Goal: Information Seeking & Learning: Learn about a topic

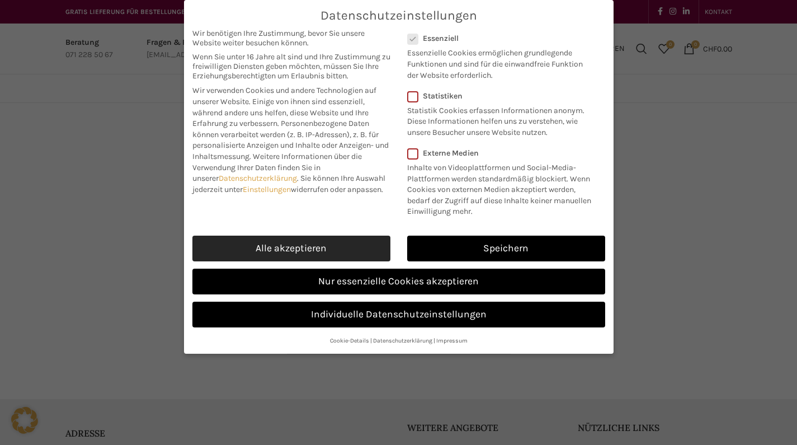
click at [335, 240] on link "Alle akzeptieren" at bounding box center [291, 248] width 198 height 26
checkbox input "true"
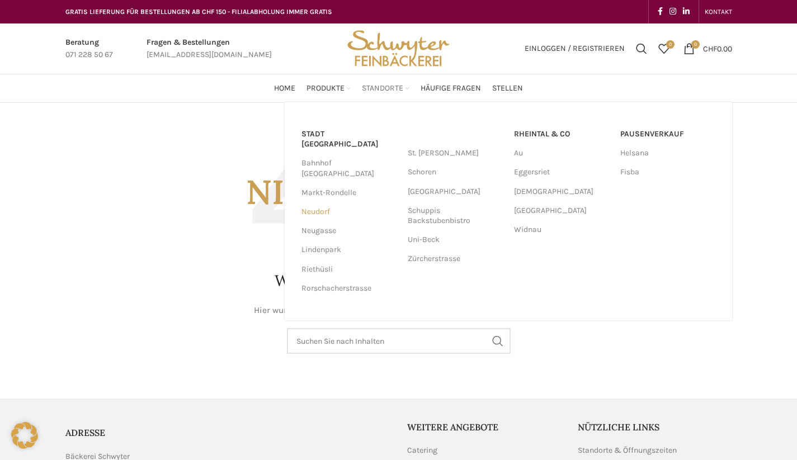
click at [324, 202] on link "Neudorf" at bounding box center [348, 211] width 95 height 19
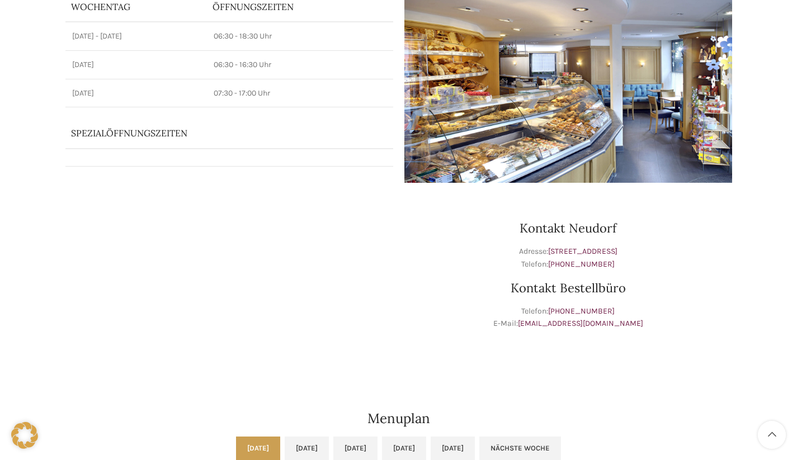
scroll to position [404, 0]
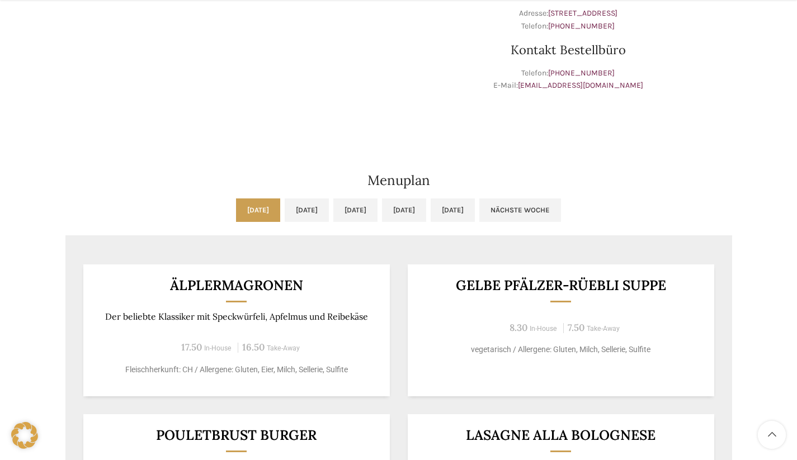
click at [236, 214] on link "[DATE]" at bounding box center [258, 210] width 44 height 23
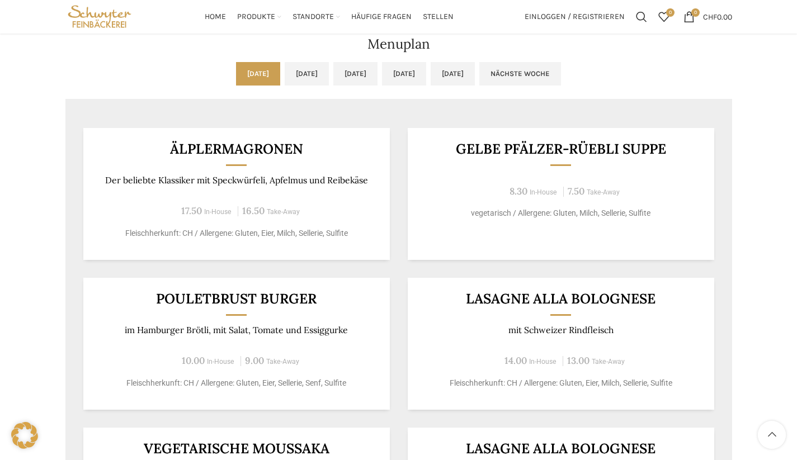
scroll to position [467, 0]
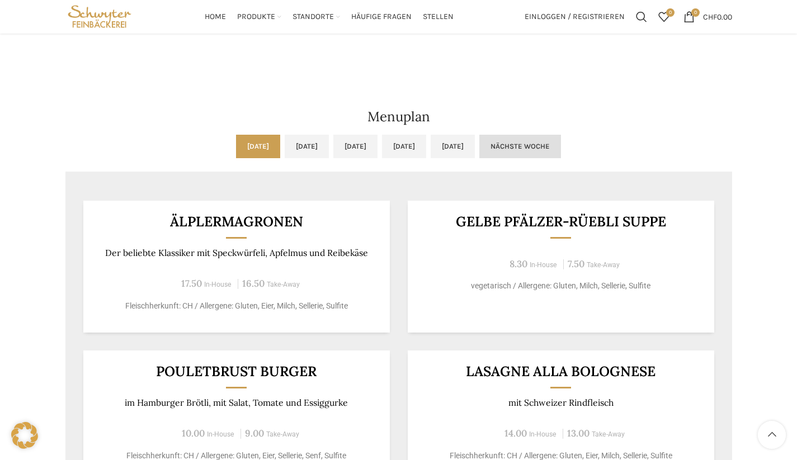
click at [561, 149] on link "Nächste Woche" at bounding box center [520, 146] width 82 height 23
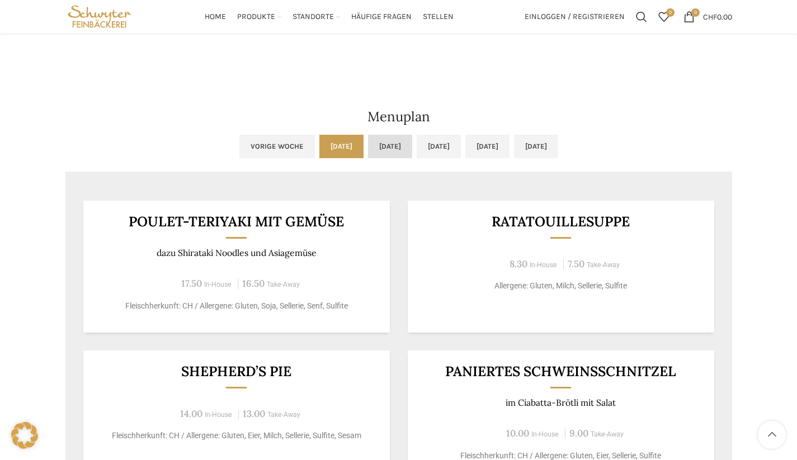
click at [368, 147] on link "[DATE]" at bounding box center [390, 146] width 44 height 23
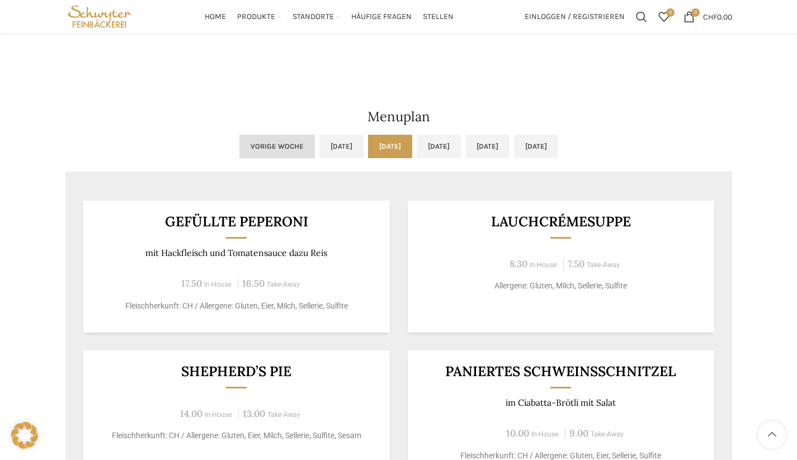
click at [239, 147] on link "Vorige Woche" at bounding box center [276, 146] width 75 height 23
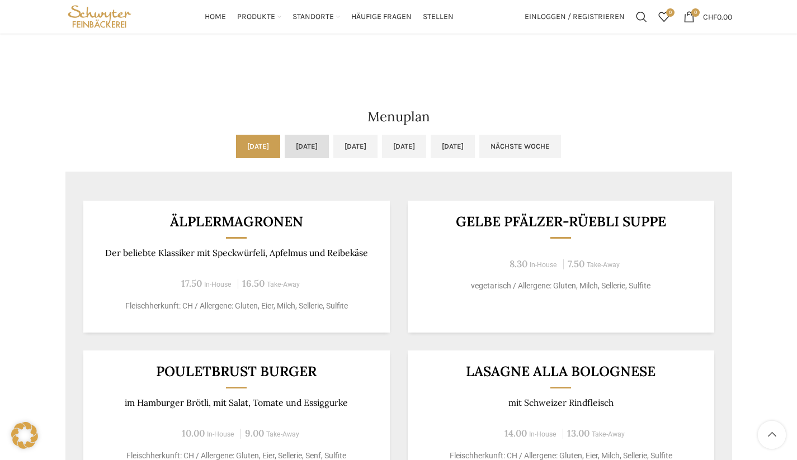
click at [285, 146] on link "[DATE]" at bounding box center [307, 146] width 44 height 23
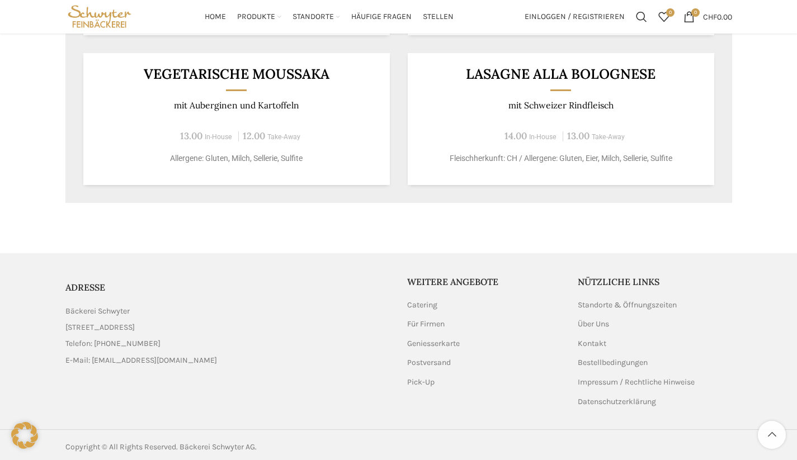
scroll to position [835, 0]
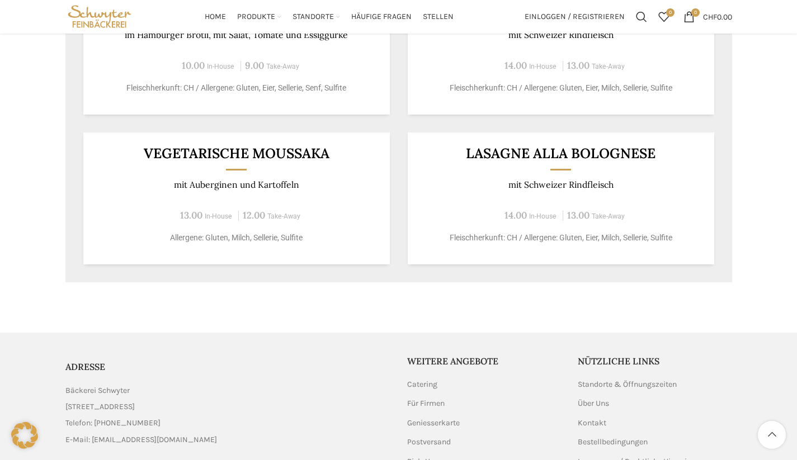
click at [728, 225] on div "Hackbällchen in einer Cremesauce, dazu Kartoffelstock und Brokkoli 17.50 In-Hou…" at bounding box center [398, 48] width 667 height 467
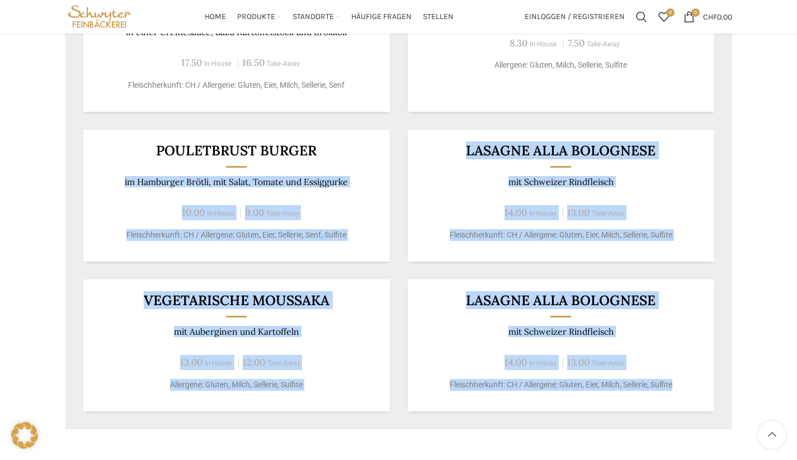
scroll to position [575, 0]
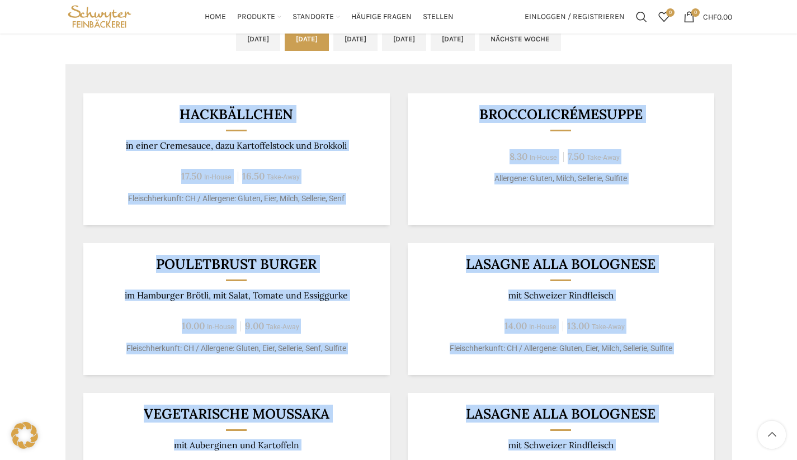
drag, startPoint x: 741, startPoint y: 276, endPoint x: 62, endPoint y: 73, distance: 709.2
click at [62, 73] on div "Neudorf Beck & Café Wochentag ÖFFNUNGSZEITEN [DATE][GEOGRAPHIC_DATA][DATE] 06:3…" at bounding box center [398, 49] width 797 height 1043
